Goal: Find specific page/section: Find specific page/section

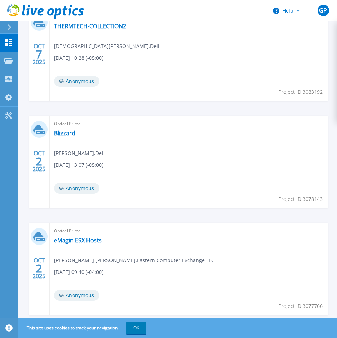
scroll to position [250, 0]
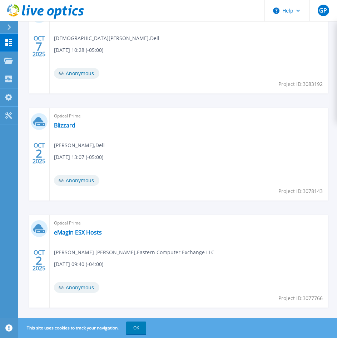
click at [75, 122] on div "Optical Prime Blizzard Stefano Aiello , Dell 10/02/2025, 13:07 (-05:00) Anonymo…" at bounding box center [189, 154] width 279 height 93
click at [73, 123] on link "Blizzard" at bounding box center [64, 125] width 21 height 7
